Goal: Information Seeking & Learning: Learn about a topic

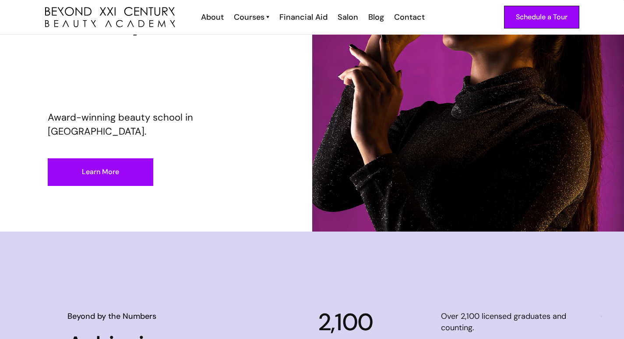
scroll to position [131, 0]
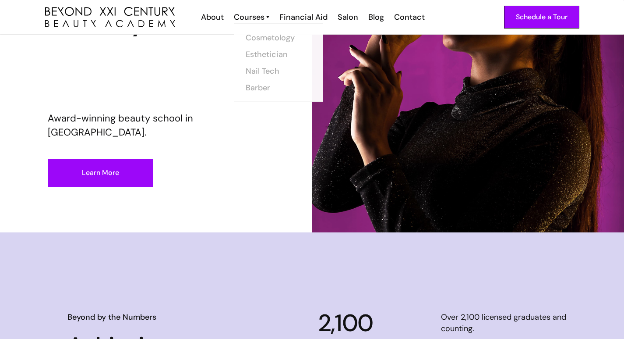
click at [269, 17] on img at bounding box center [267, 16] width 3 height 11
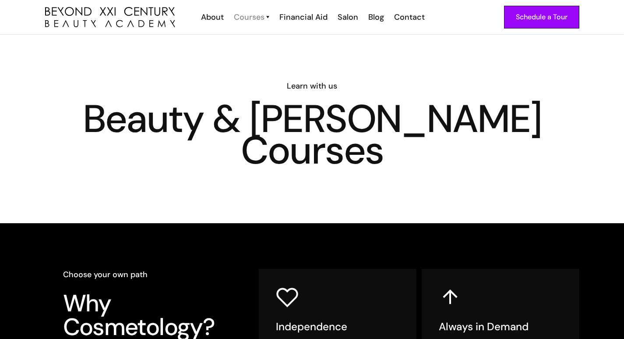
click at [259, 18] on div "Courses" at bounding box center [249, 16] width 31 height 11
click at [257, 74] on link "Nail Tech" at bounding box center [281, 70] width 66 height 17
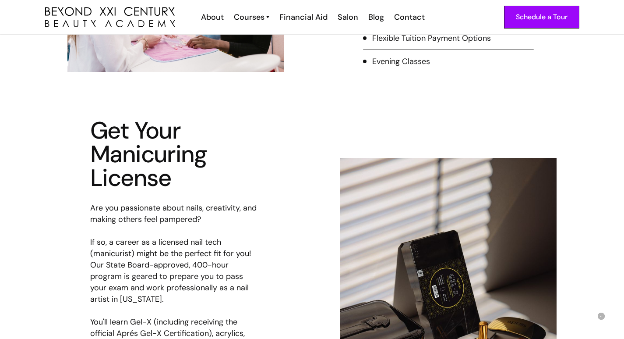
scroll to position [219, 0]
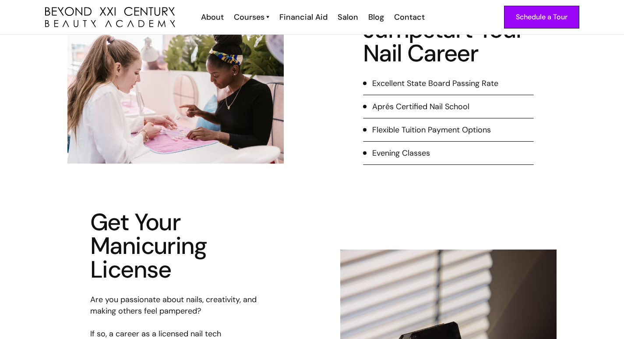
click at [396, 154] on div "Evening Classes" at bounding box center [401, 152] width 58 height 11
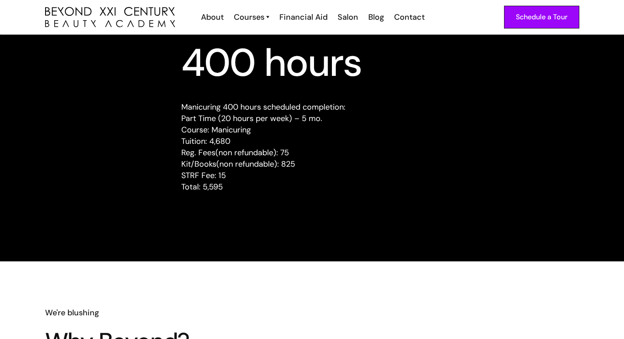
scroll to position [569, 0]
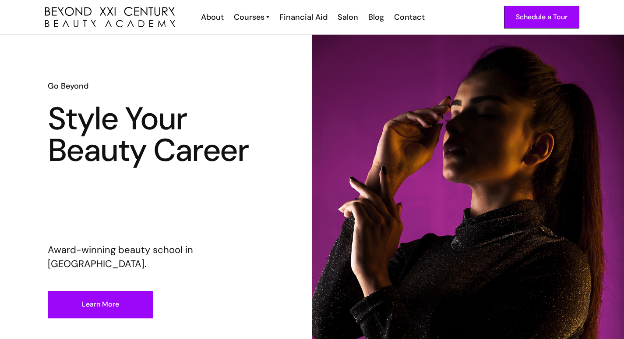
scroll to position [131, 0]
